Goal: Navigation & Orientation: Find specific page/section

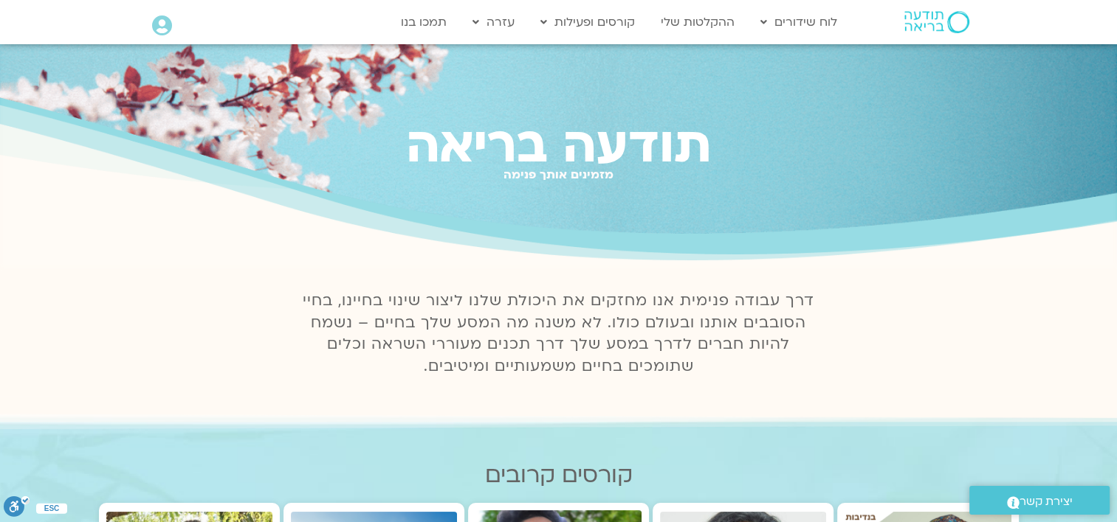
click at [159, 27] on icon at bounding box center [162, 25] width 20 height 21
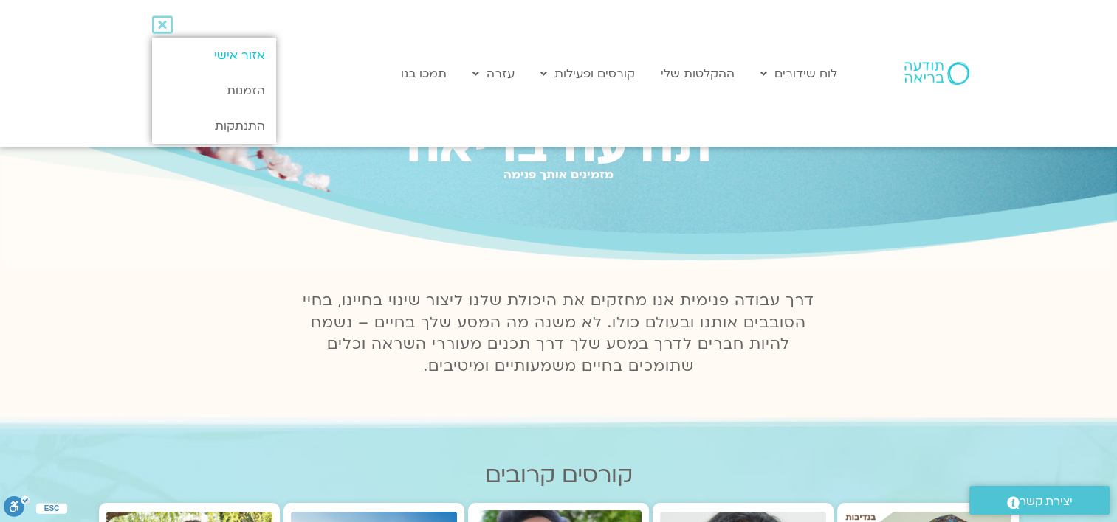
click at [235, 58] on link "אזור אישי" at bounding box center [213, 55] width 123 height 35
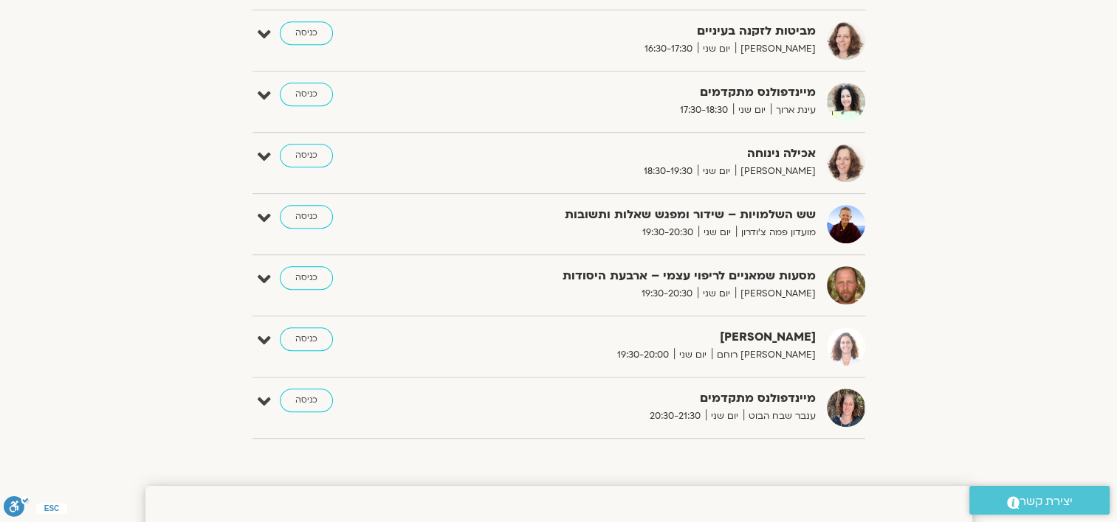
scroll to position [1033, 0]
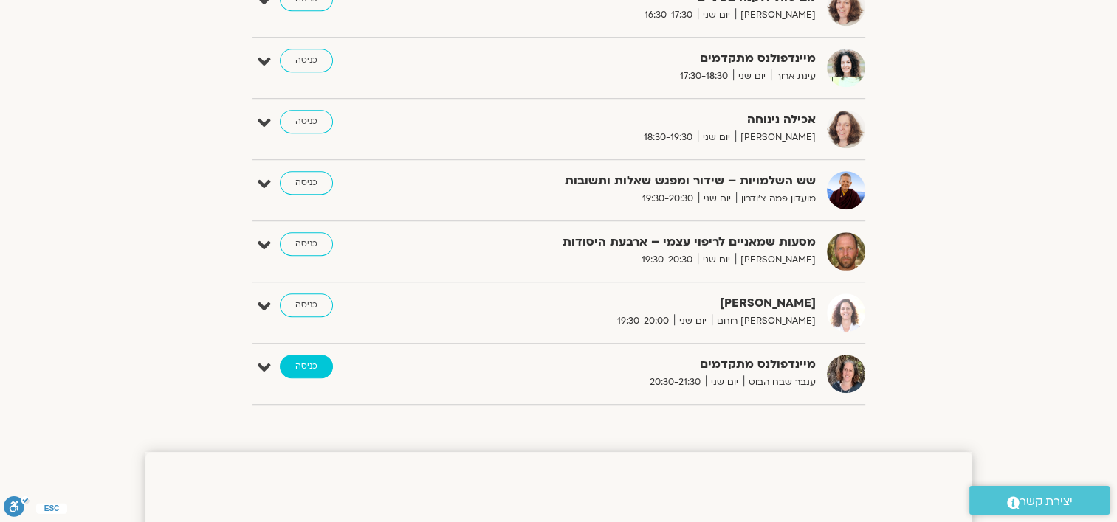
click at [309, 364] on link "כניסה" at bounding box center [306, 367] width 53 height 24
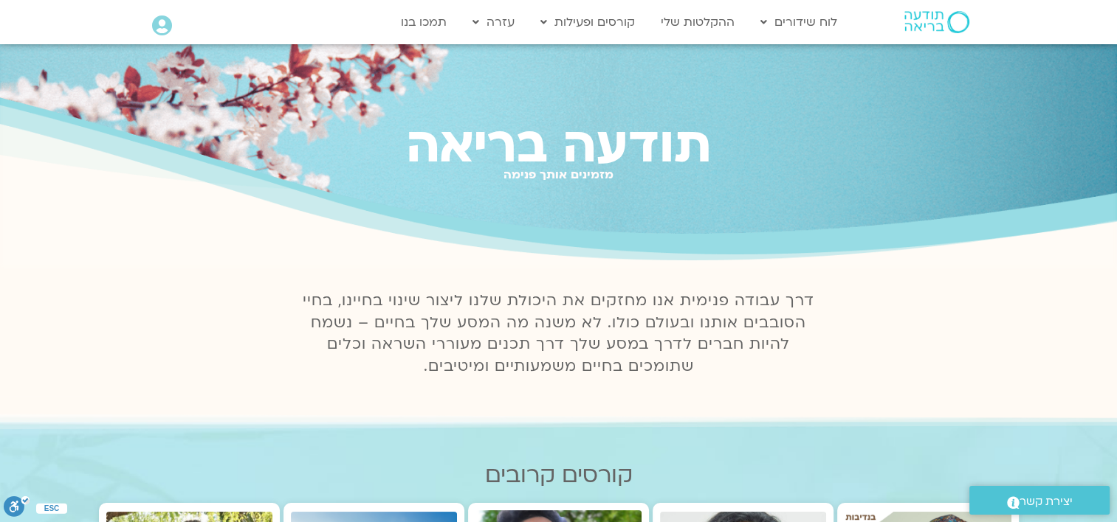
click at [165, 24] on icon at bounding box center [162, 25] width 20 height 21
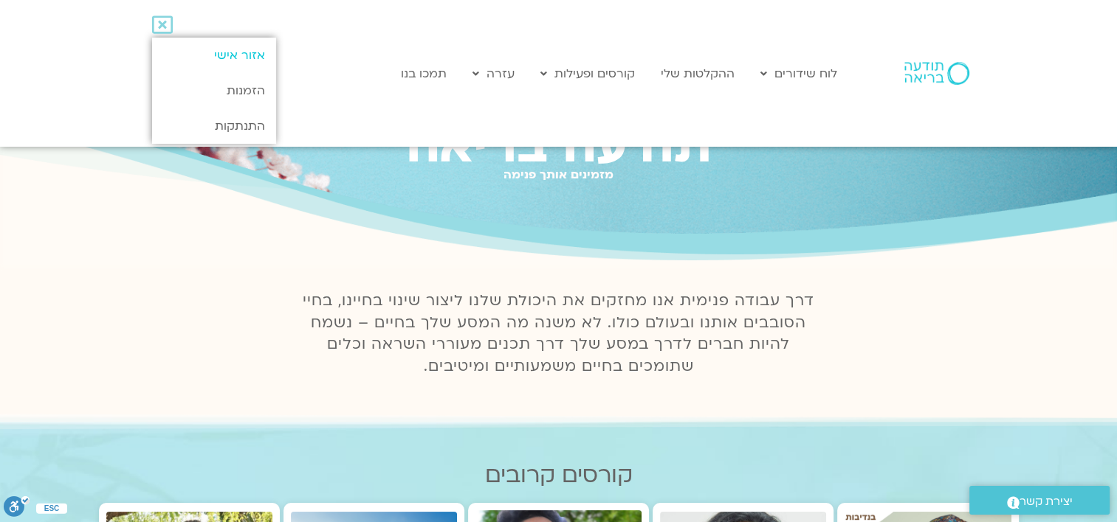
click at [241, 53] on link "אזור אישי" at bounding box center [213, 55] width 123 height 35
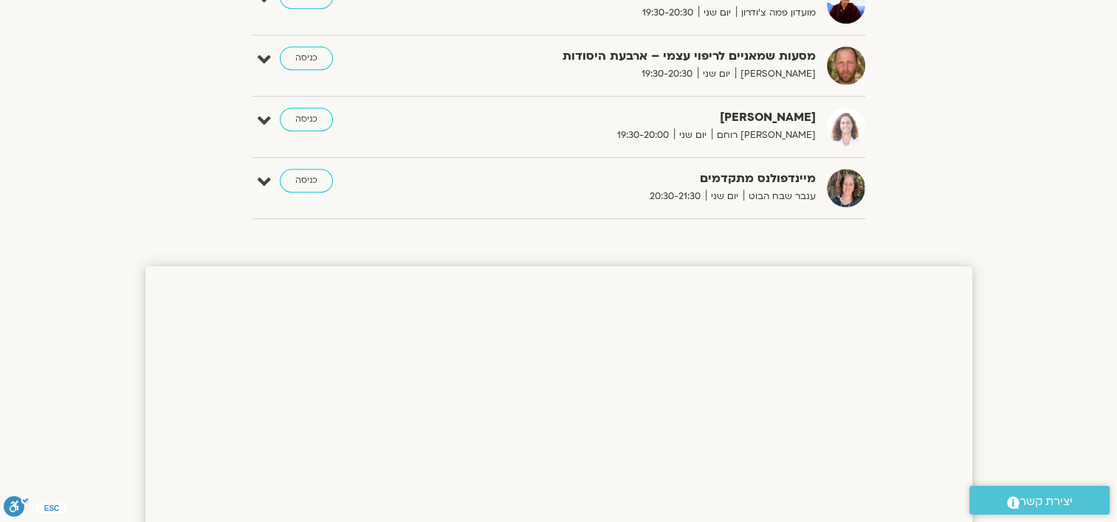
scroll to position [1255, 0]
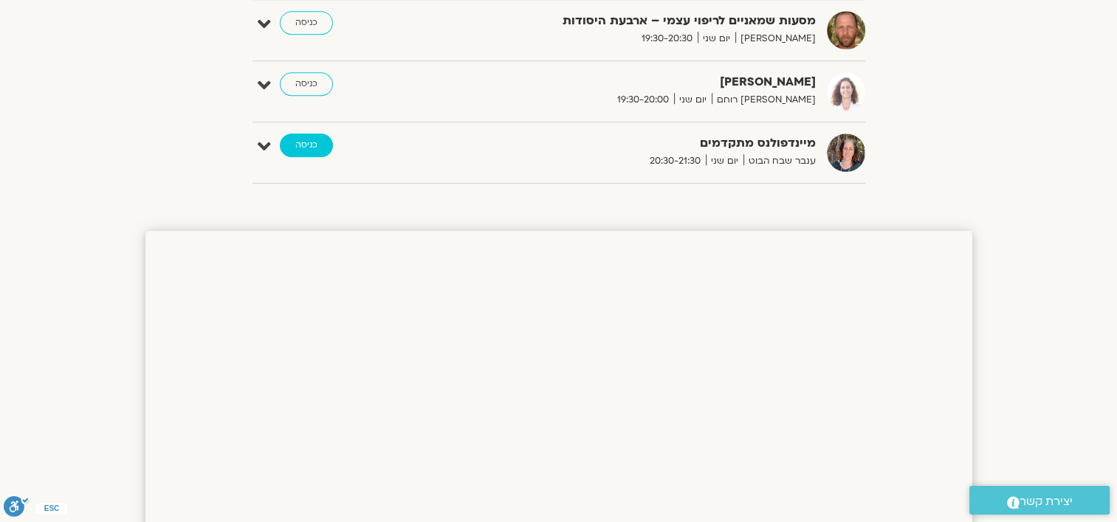
click at [316, 143] on link "כניסה" at bounding box center [306, 146] width 53 height 24
